Goal: Entertainment & Leisure: Consume media (video, audio)

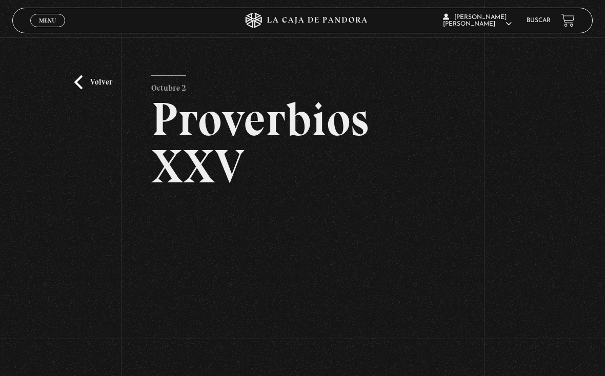
scroll to position [-25, 0]
click at [97, 80] on link "Volver" at bounding box center [93, 82] width 38 height 14
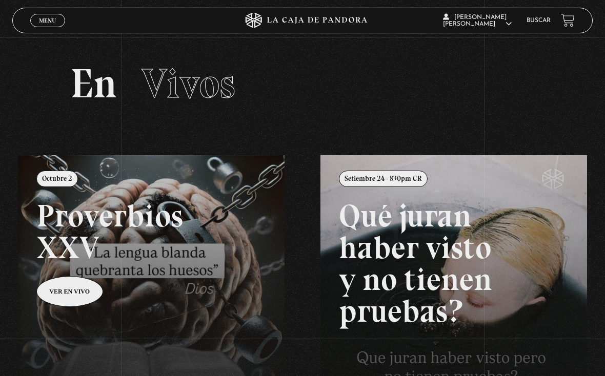
click at [49, 27] on span "Cerrar" at bounding box center [48, 29] width 24 height 7
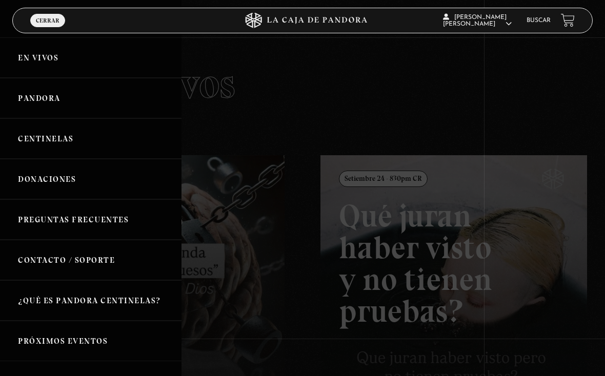
click at [72, 100] on link "Pandora" at bounding box center [90, 98] width 181 height 40
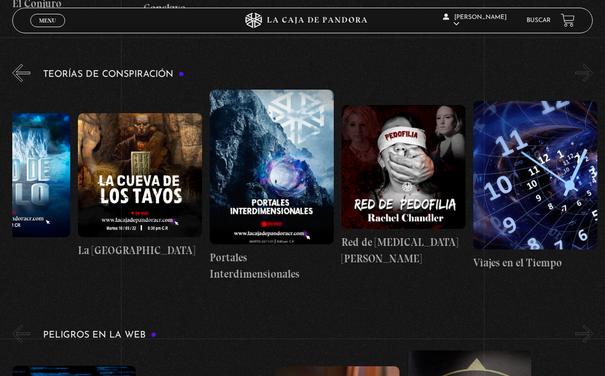
scroll to position [0, 329]
click at [418, 174] on figure at bounding box center [403, 167] width 124 height 124
